Goal: Task Accomplishment & Management: Use online tool/utility

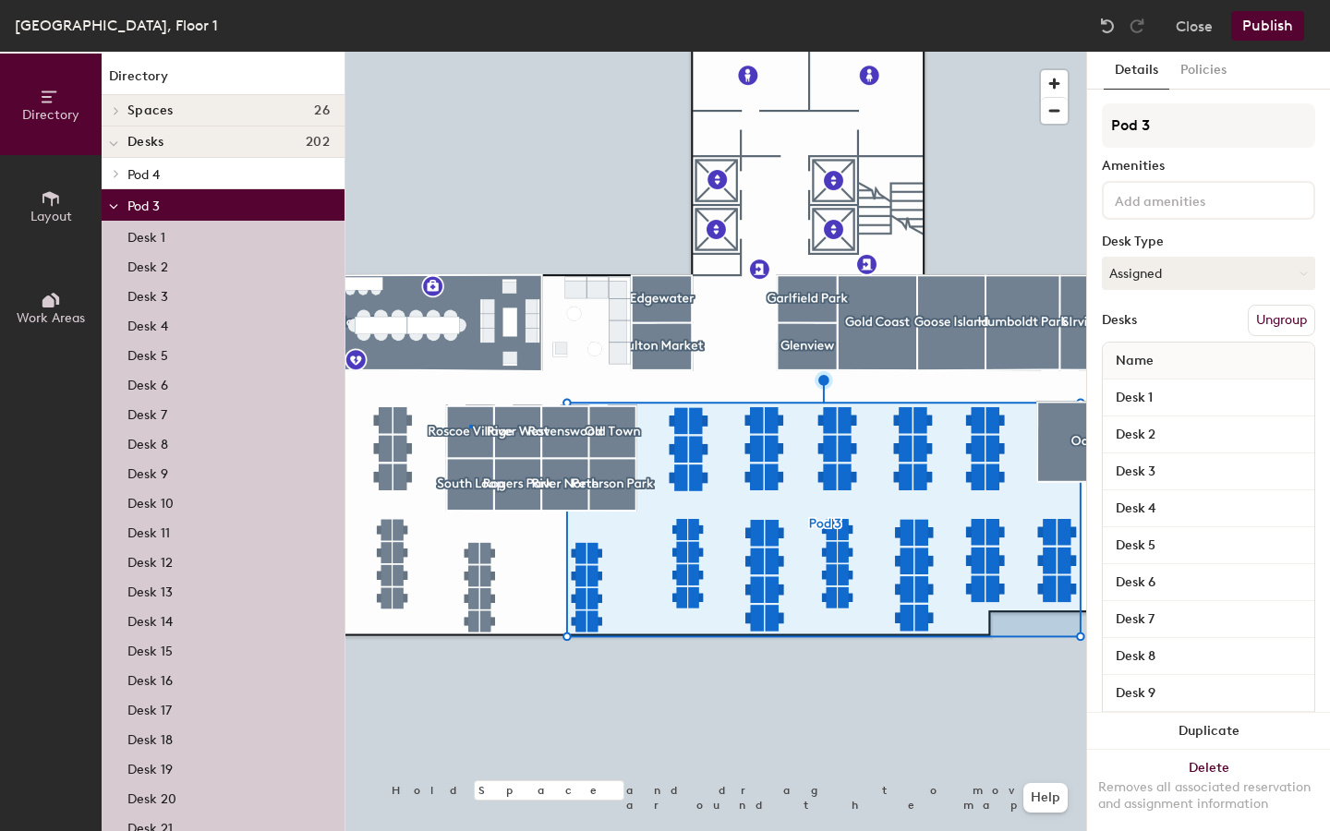
click at [469, 52] on div at bounding box center [715, 52] width 740 height 0
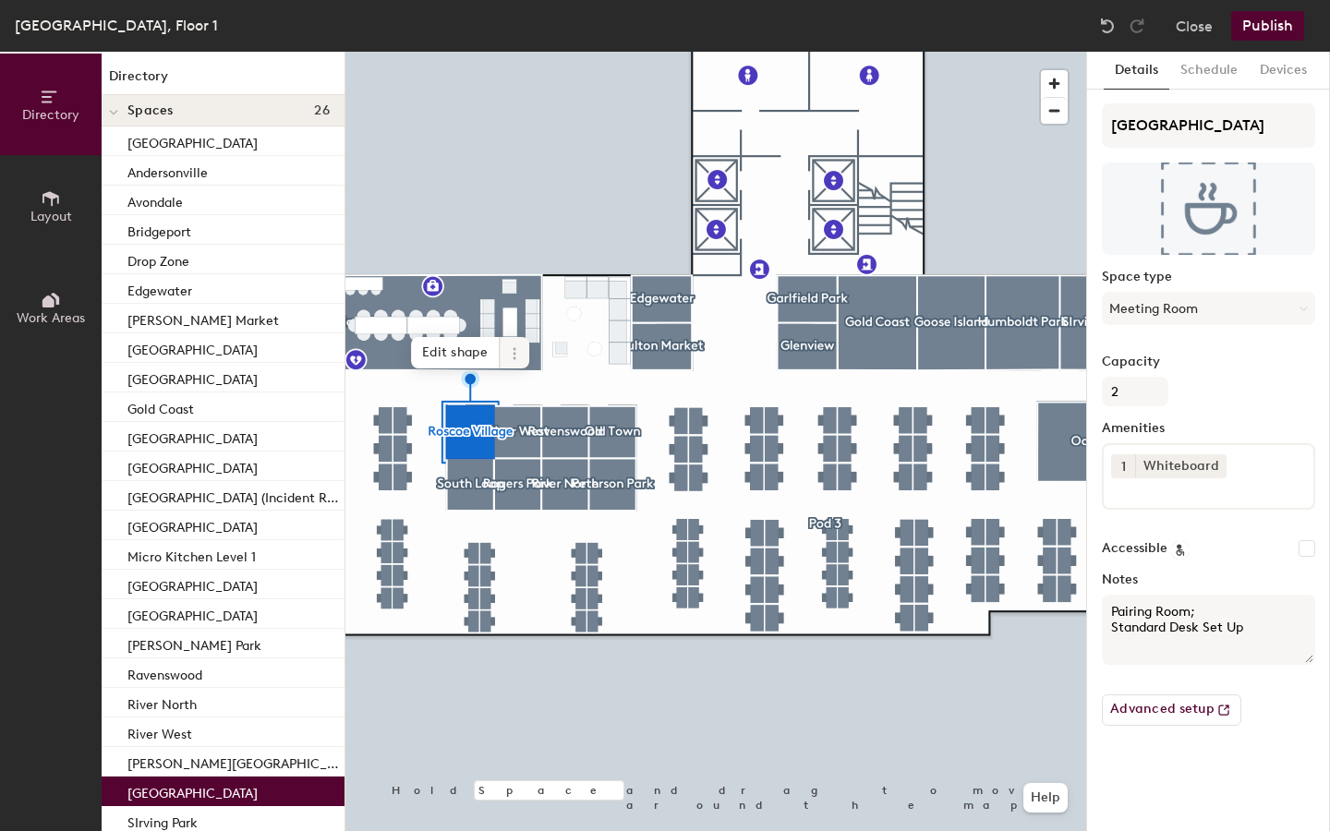
click at [517, 349] on icon at bounding box center [514, 353] width 15 height 15
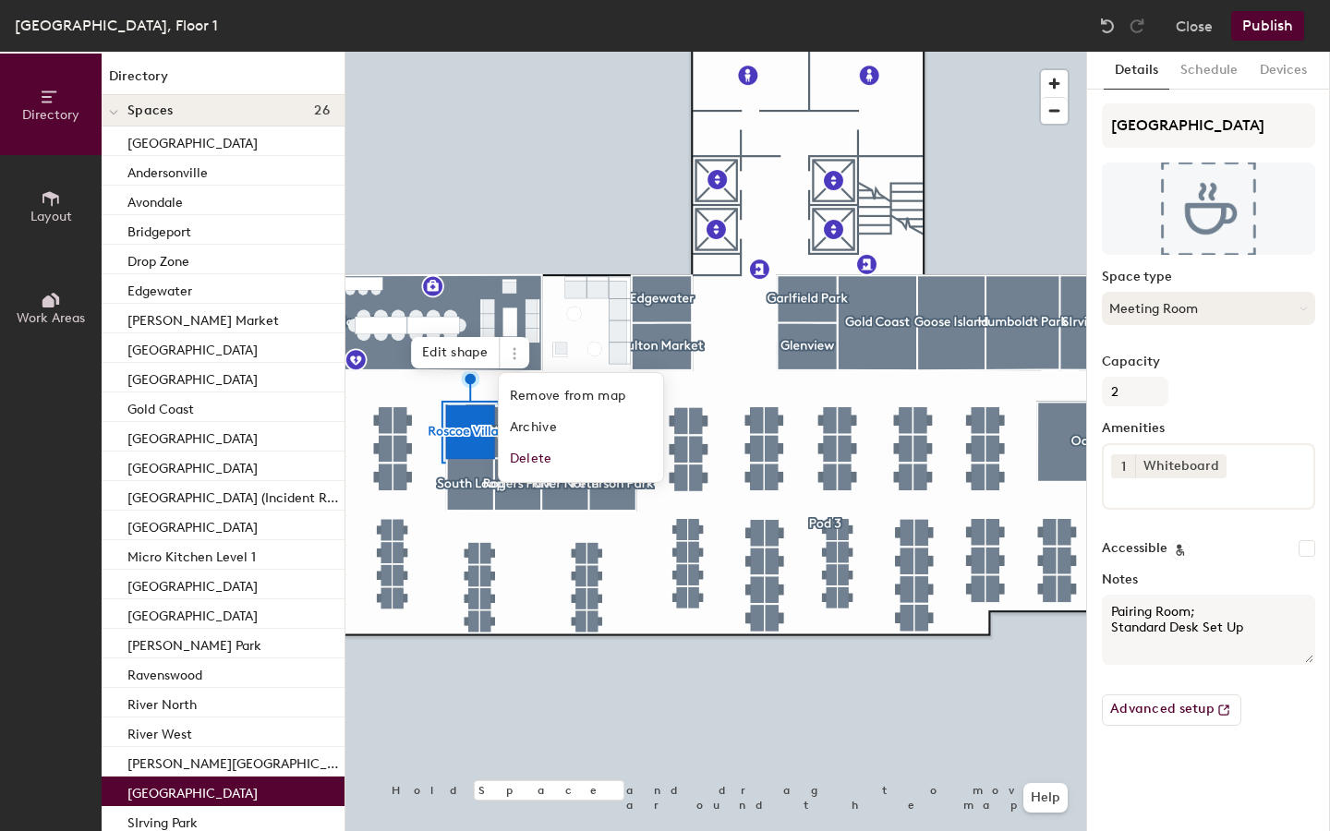
click at [1149, 310] on button "Meeting Room" at bounding box center [1208, 308] width 213 height 33
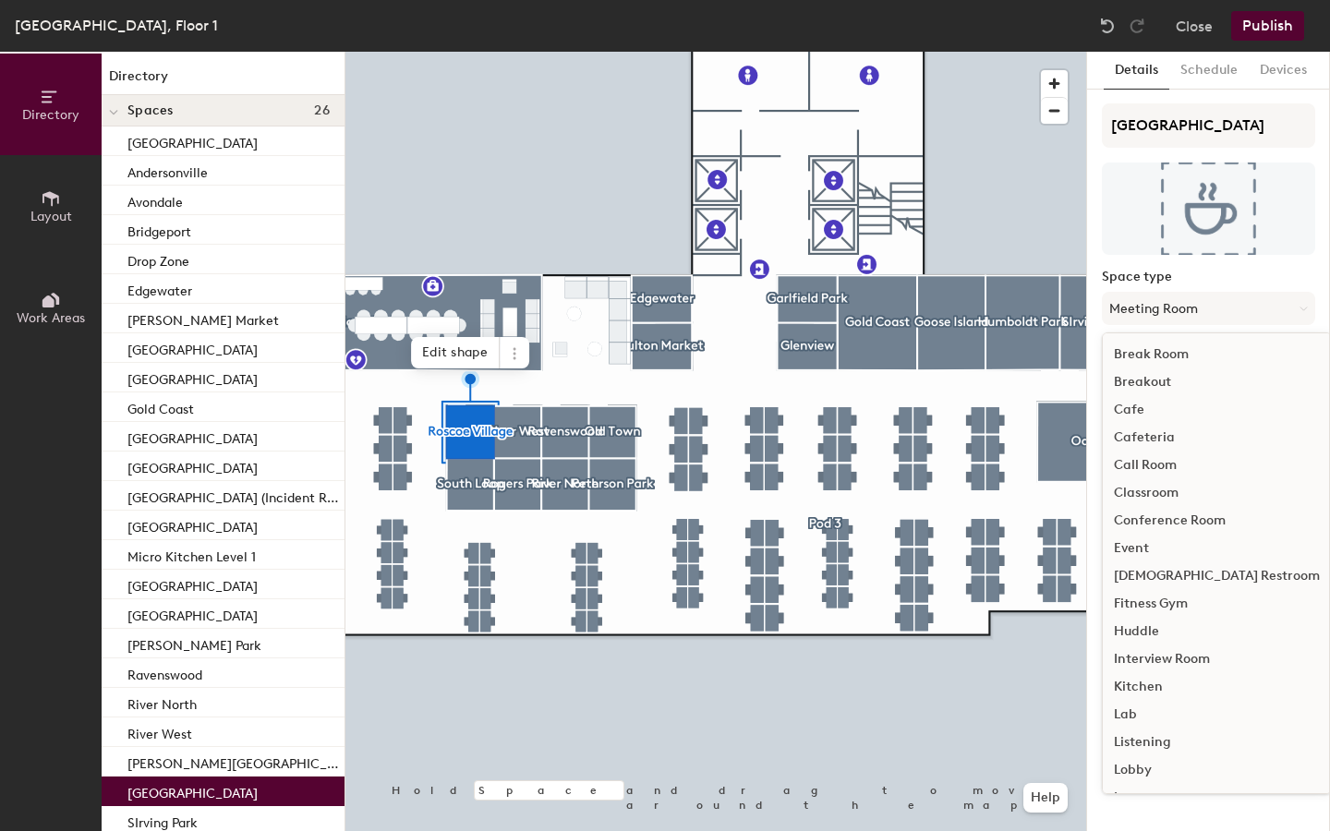
click at [1248, 31] on button "Publish" at bounding box center [1267, 26] width 73 height 30
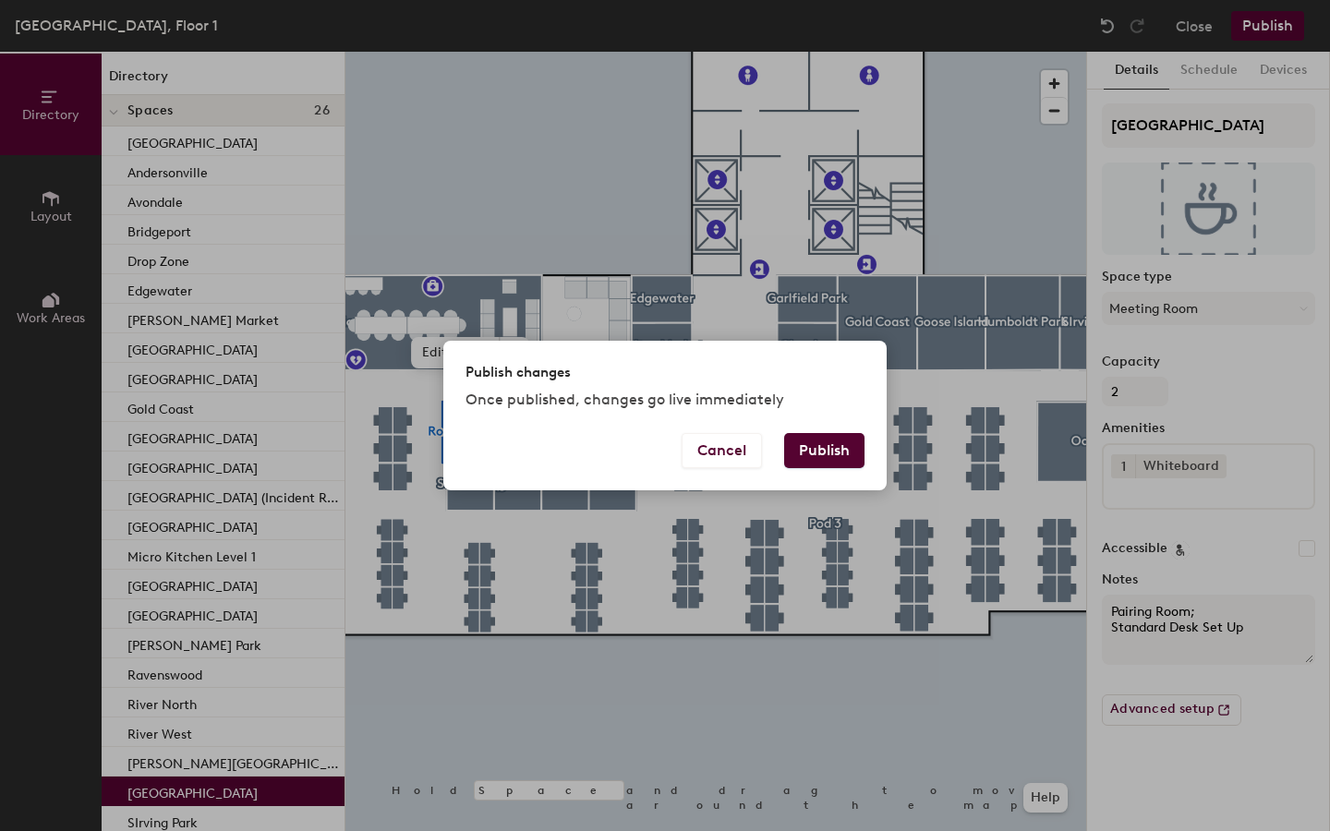
click at [815, 442] on button "Publish" at bounding box center [824, 450] width 80 height 35
